Goal: Navigation & Orientation: Find specific page/section

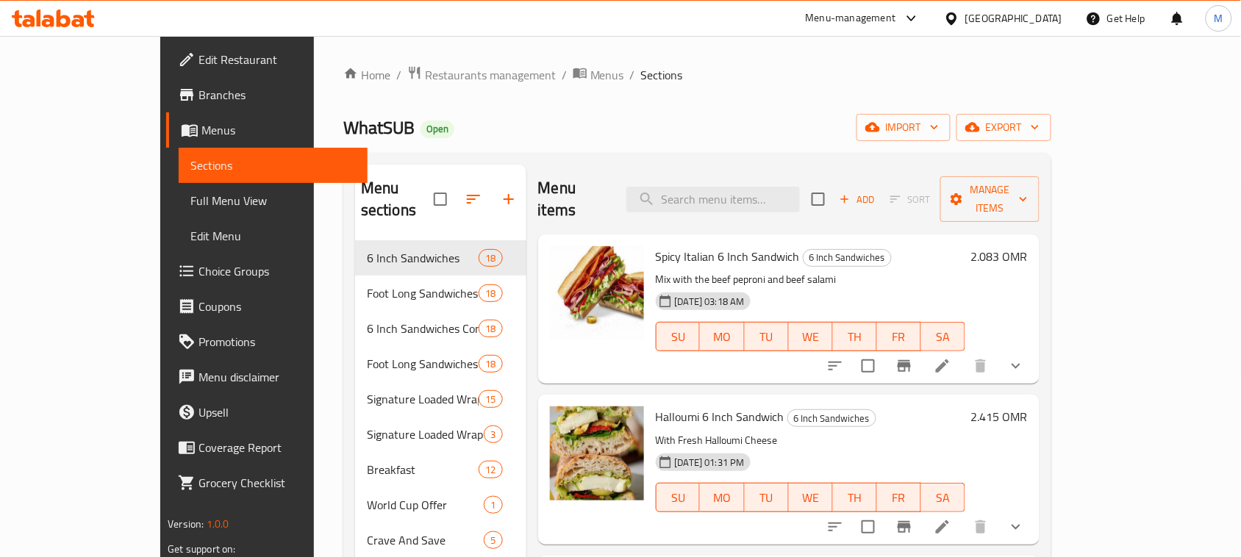
click at [921, 15] on icon at bounding box center [912, 19] width 18 height 18
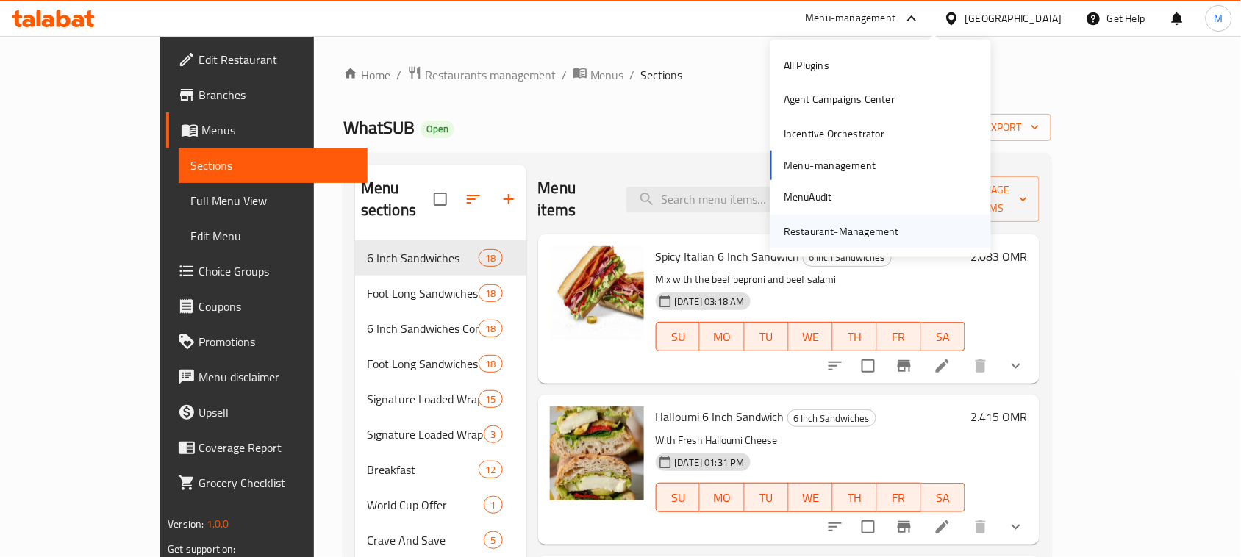
click at [865, 225] on div "Restaurant-Management" at bounding box center [841, 231] width 115 height 16
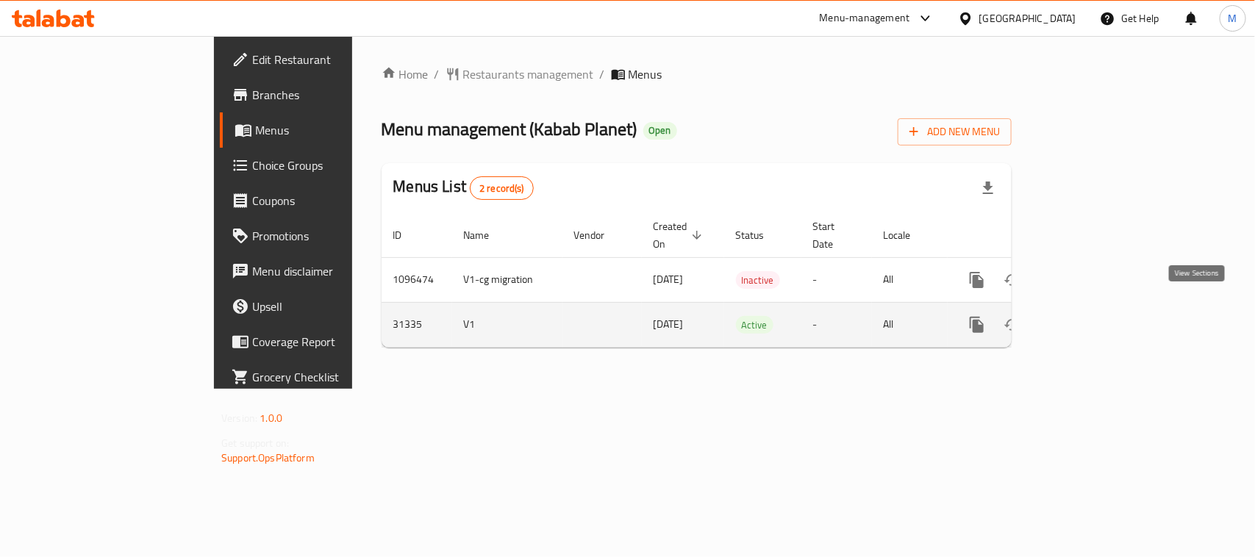
click at [1101, 316] on link "enhanced table" at bounding box center [1083, 324] width 35 height 35
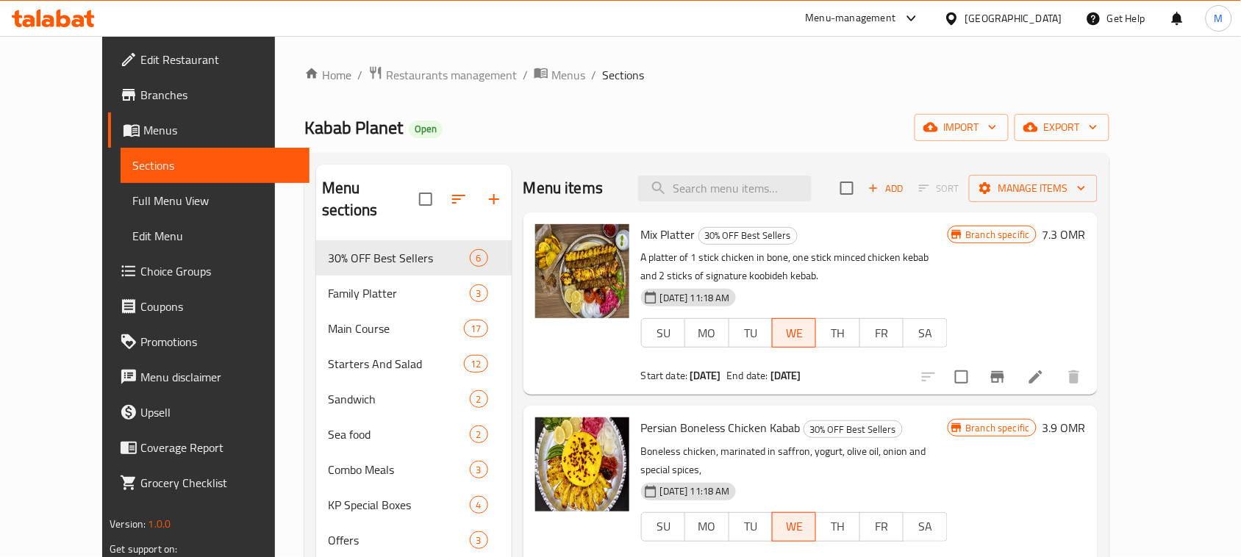
click at [140, 97] on span "Branches" at bounding box center [218, 95] width 157 height 18
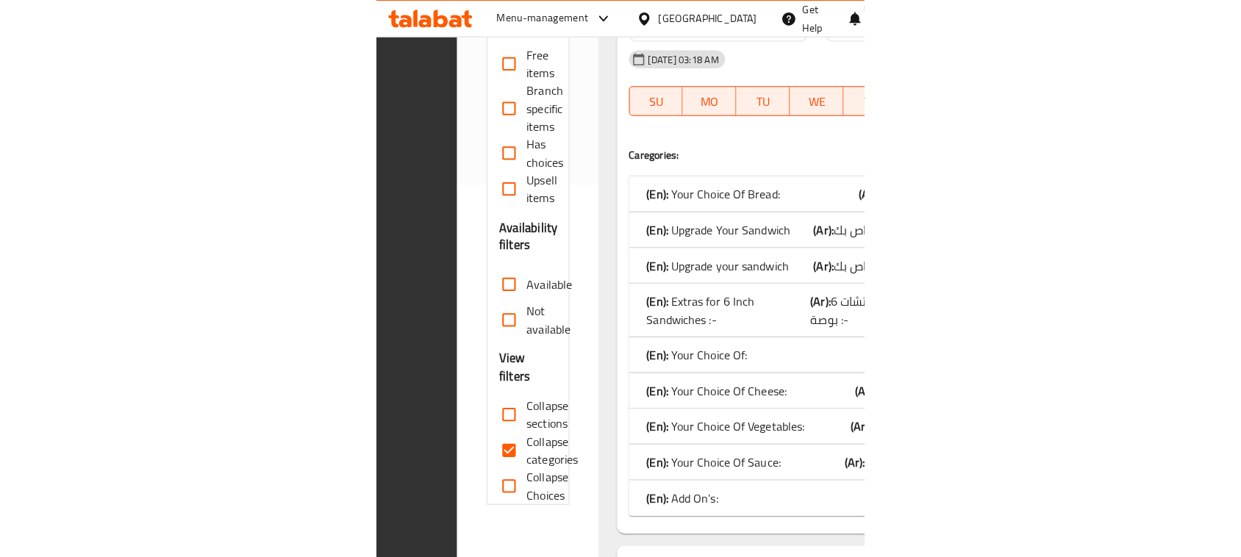
scroll to position [184, 0]
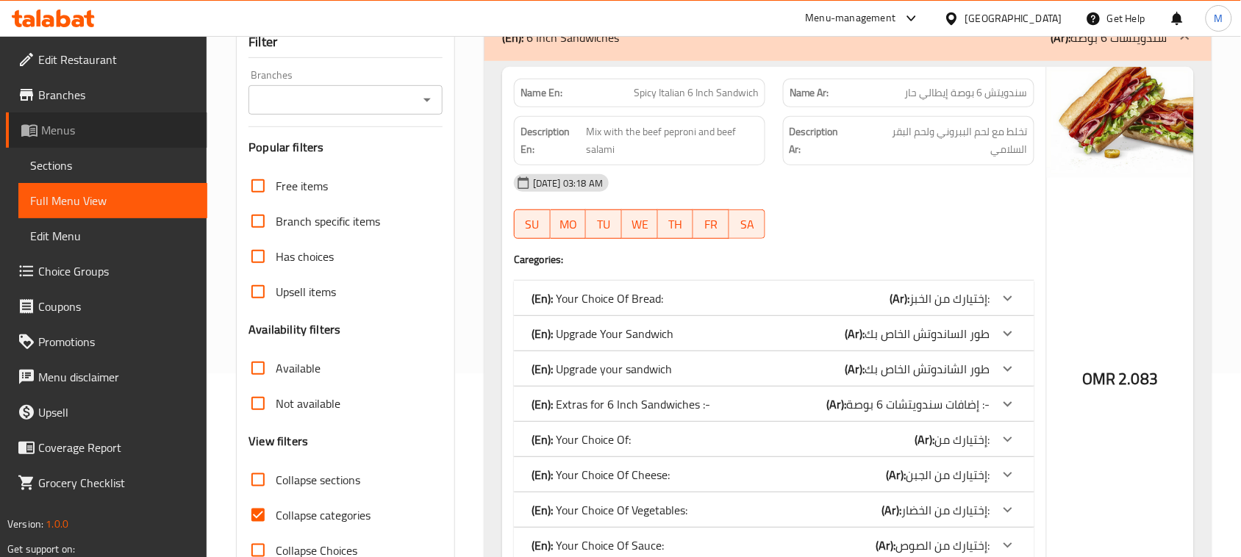
click at [70, 121] on span "Menus" at bounding box center [118, 130] width 154 height 18
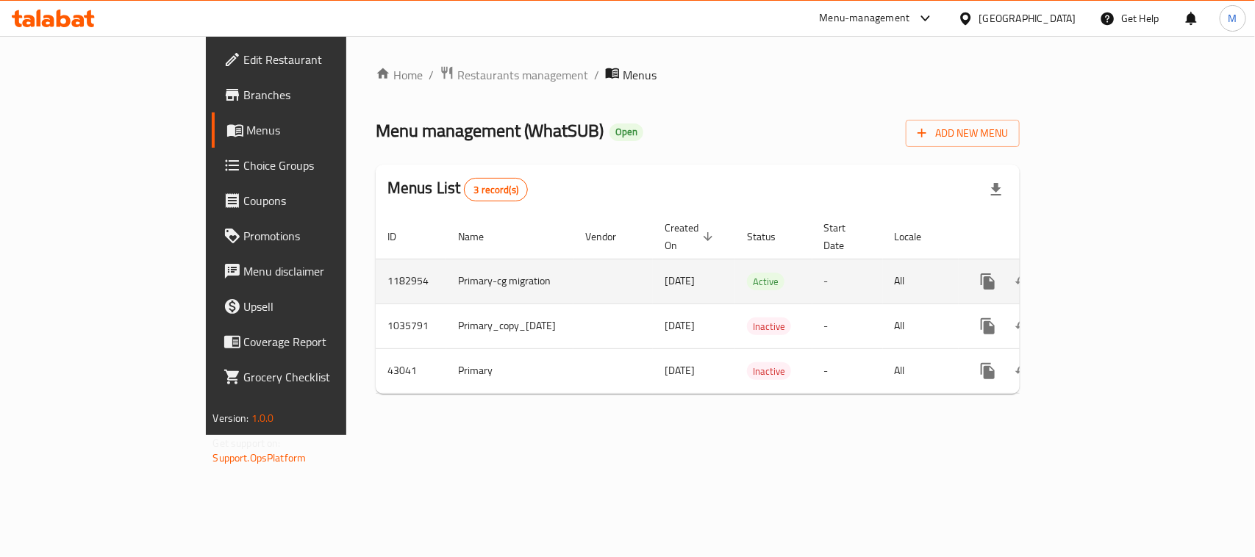
click at [481, 273] on icon "enhanced table" at bounding box center [1094, 282] width 18 height 18
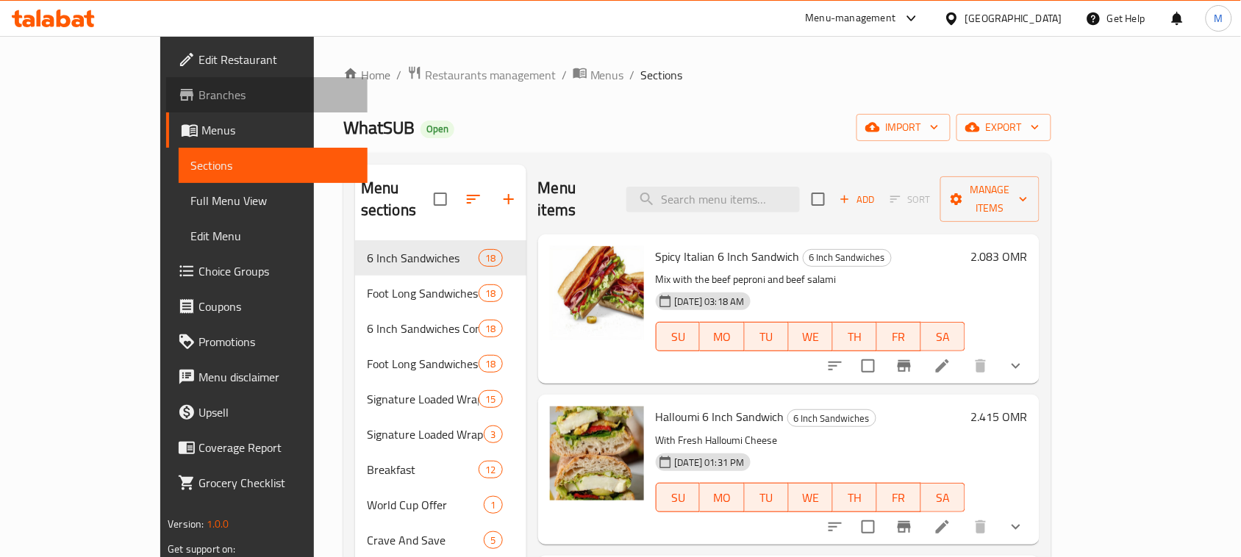
click at [199, 90] on span "Branches" at bounding box center [277, 95] width 157 height 18
